Goal: Transaction & Acquisition: Purchase product/service

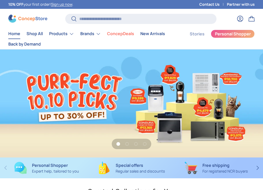
scroll to position [2155, 1769]
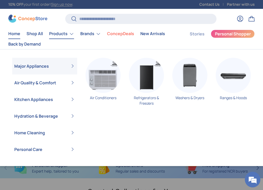
click at [53, 33] on link "Products" at bounding box center [61, 34] width 25 height 10
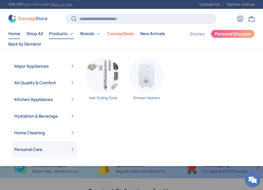
scroll to position [0, 263]
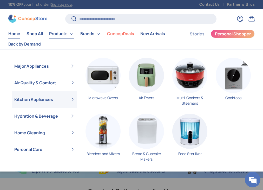
click at [32, 103] on link "Kitchen Appliances" at bounding box center [44, 99] width 61 height 17
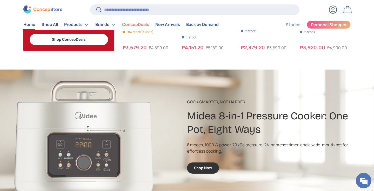
scroll to position [752, 0]
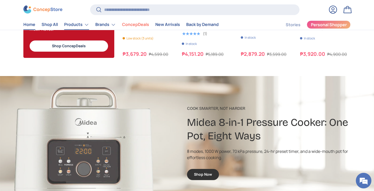
click at [80, 25] on link "Products" at bounding box center [76, 24] width 25 height 10
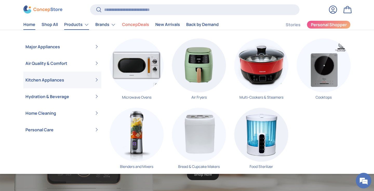
click at [97, 80] on link "Kitchen Appliances" at bounding box center [62, 80] width 74 height 17
click at [139, 138] on img "Primary" at bounding box center [137, 135] width 54 height 54
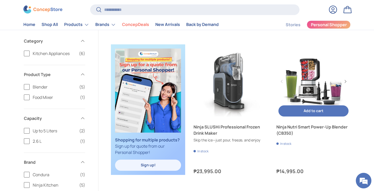
scroll to position [232, 0]
